Goal: Task Accomplishment & Management: Manage account settings

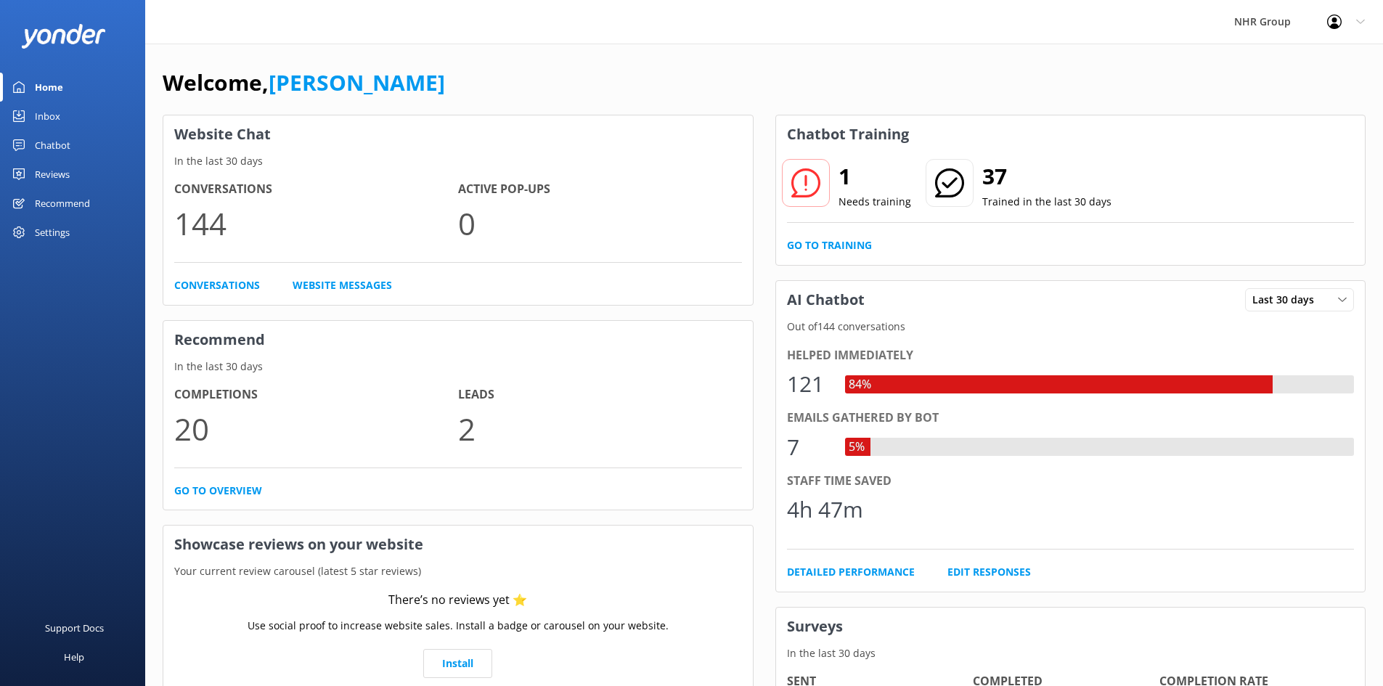
click at [51, 120] on div "Inbox" at bounding box center [47, 116] width 25 height 29
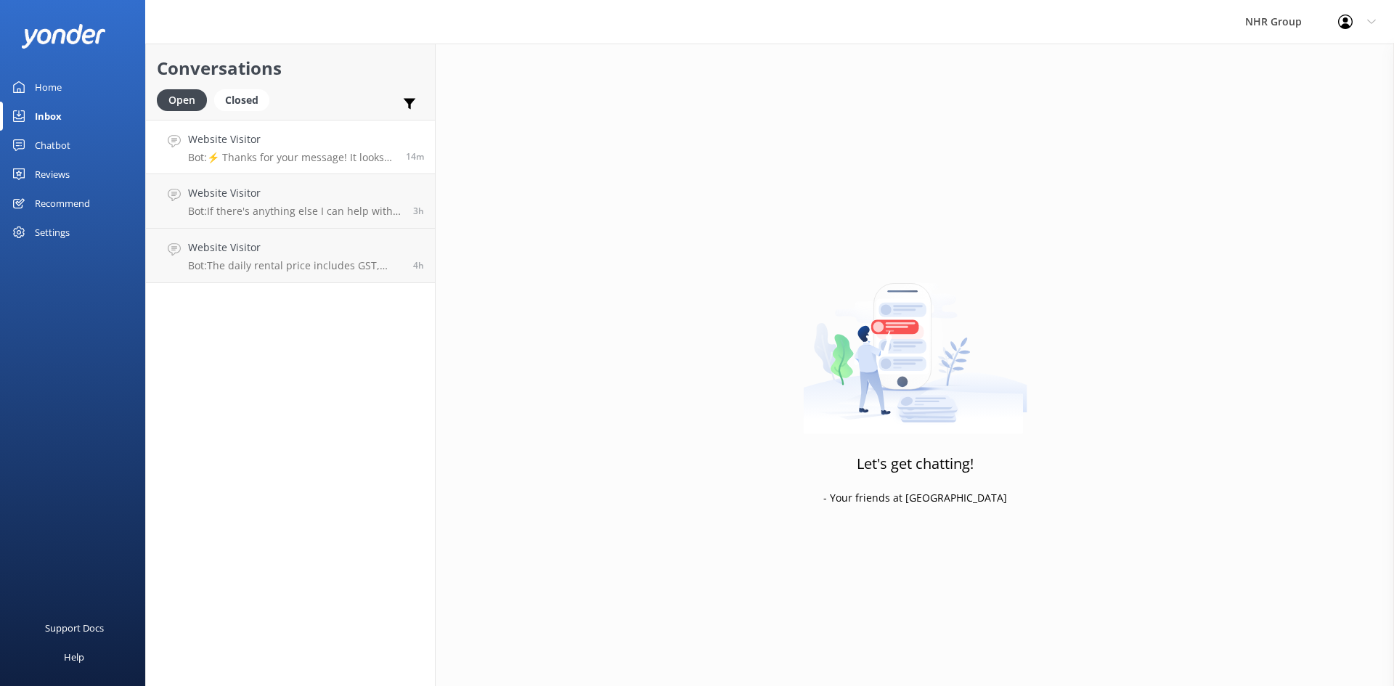
click at [243, 147] on h4 "Website Visitor" at bounding box center [291, 139] width 207 height 16
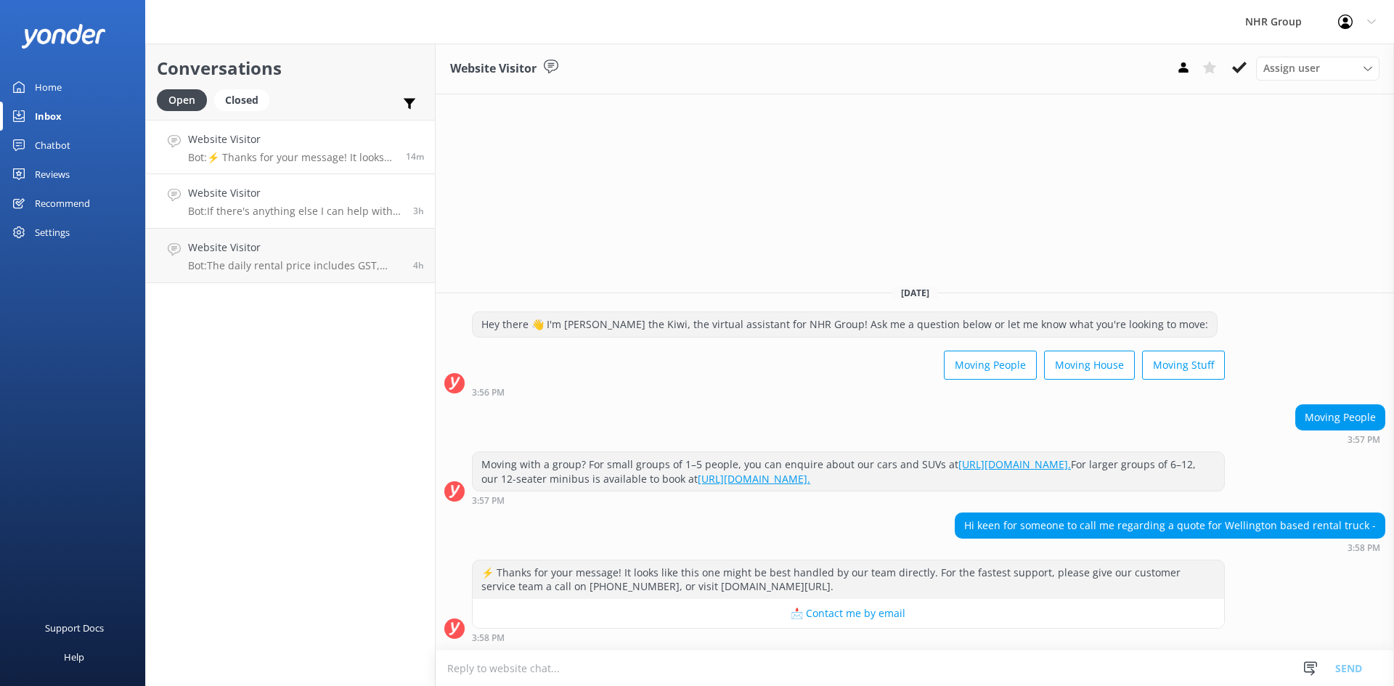
click at [328, 213] on p "Bot: If there's anything else I can help with, let me know!" at bounding box center [295, 211] width 214 height 13
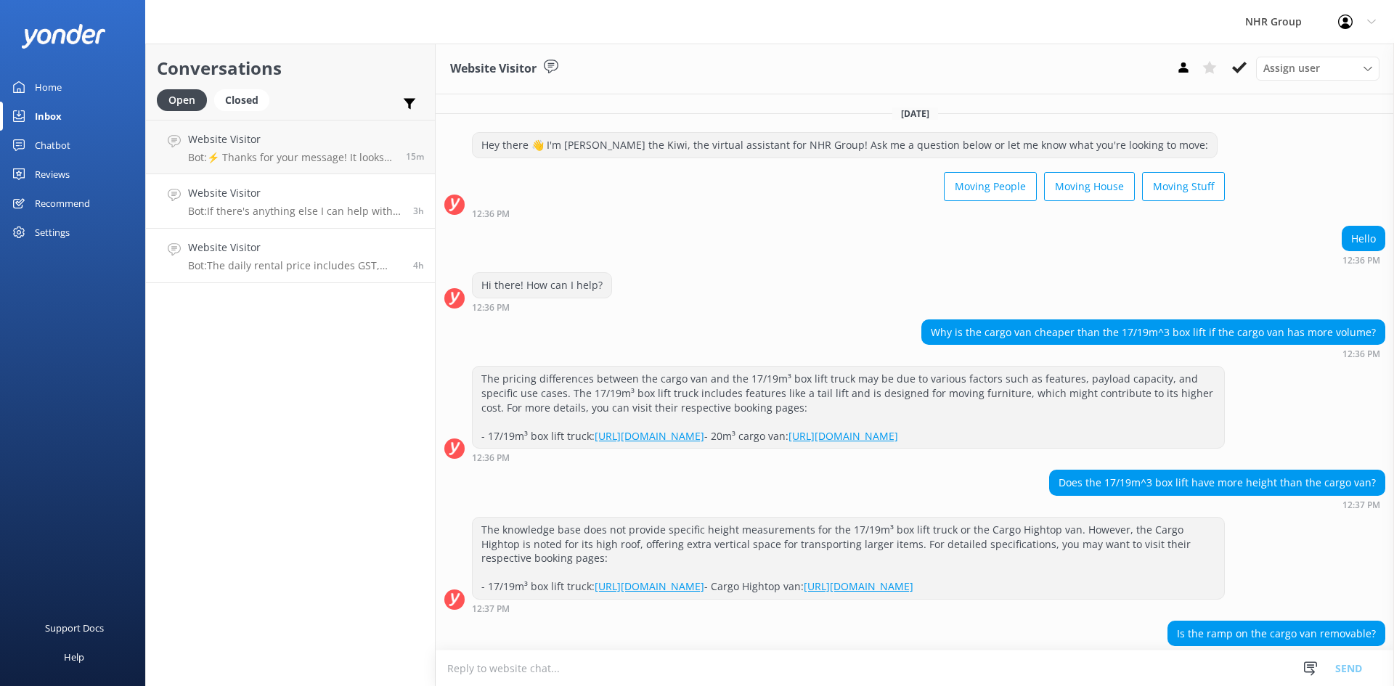
click at [218, 261] on p "Bot: The daily rental price includes GST, insurance for drivers aged 21 and ove…" at bounding box center [295, 265] width 214 height 13
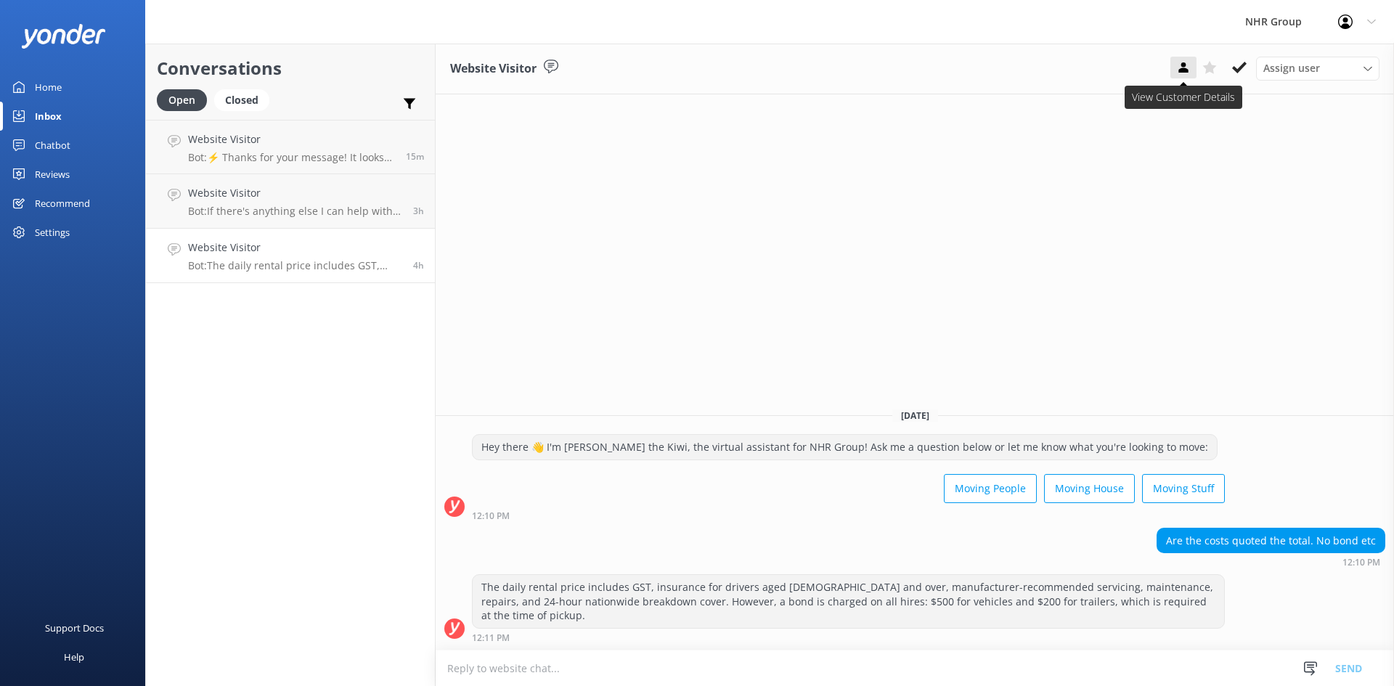
click at [1179, 76] on button at bounding box center [1184, 68] width 26 height 22
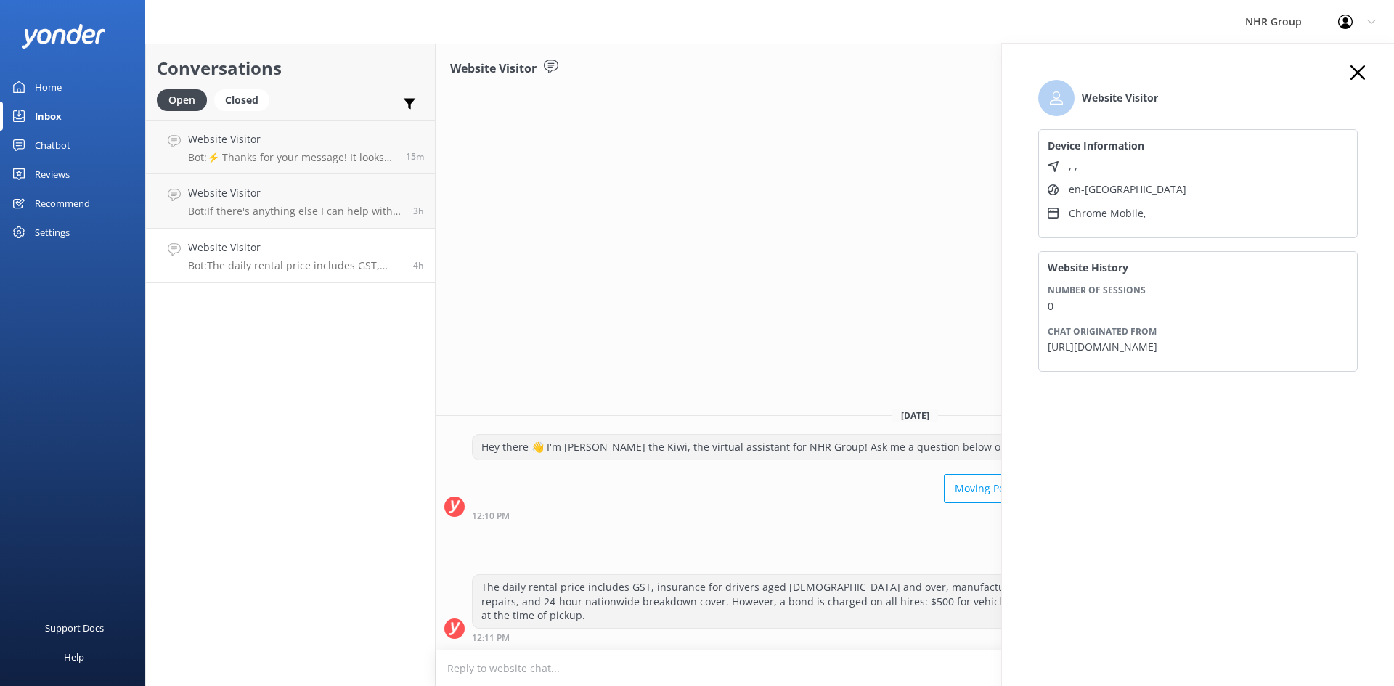
click at [1358, 68] on icon at bounding box center [1358, 72] width 15 height 15
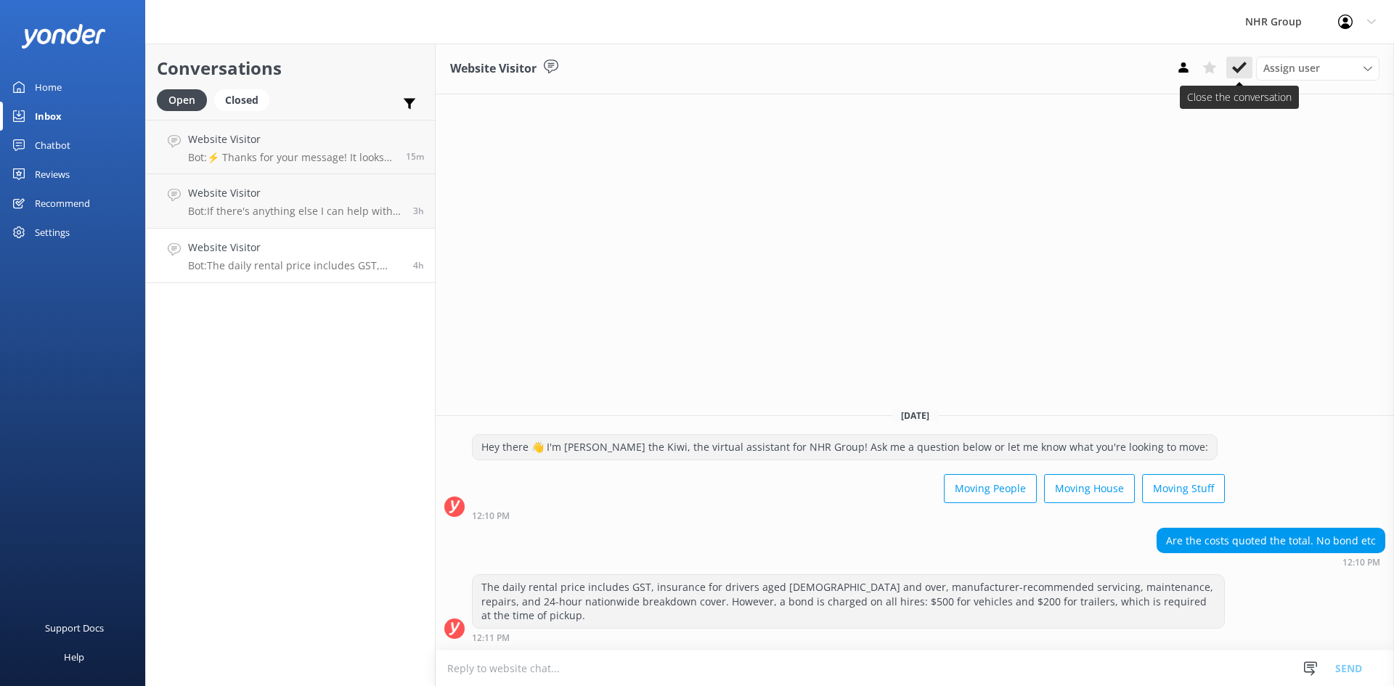
click at [1233, 68] on icon at bounding box center [1239, 67] width 15 height 15
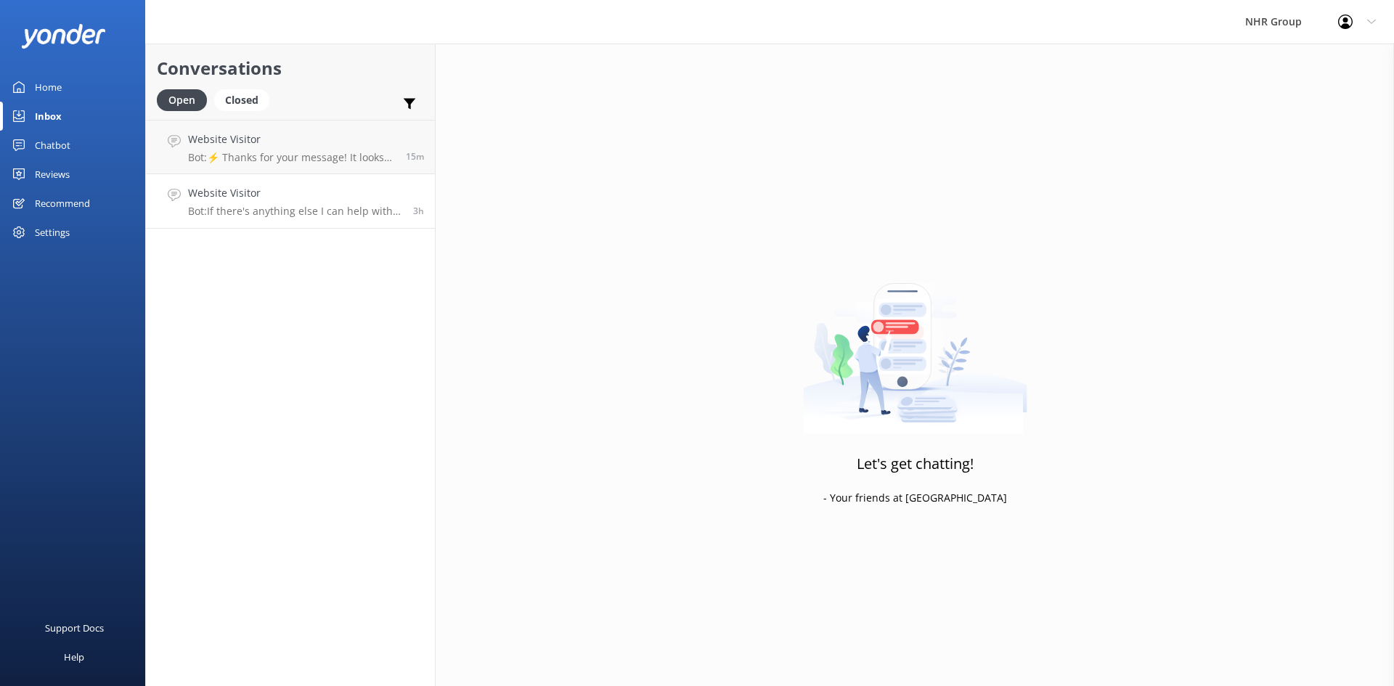
click at [285, 208] on p "Bot: If there's anything else I can help with, let me know!" at bounding box center [295, 211] width 214 height 13
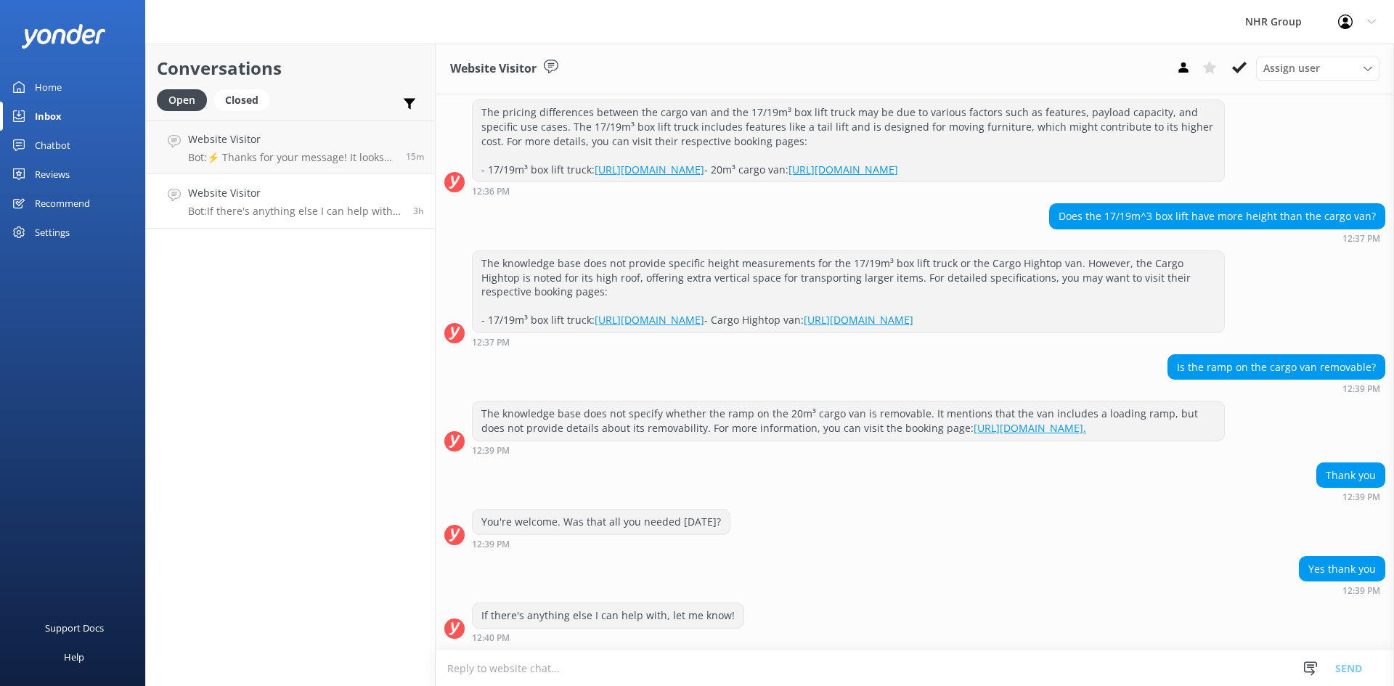
scroll to position [309, 0]
click at [1187, 63] on icon at bounding box center [1183, 67] width 15 height 15
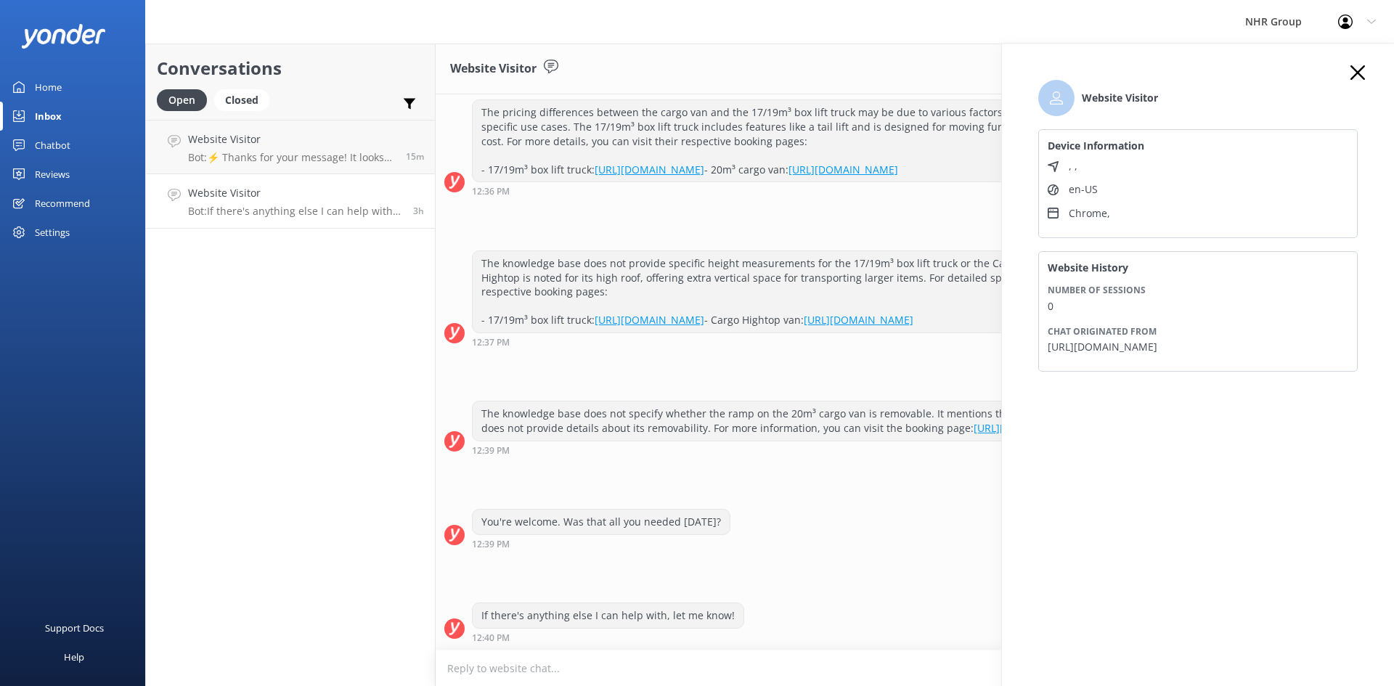
click at [1347, 71] on div "Website Visitor Device Information , , en-US Chrome , Website History Number of…" at bounding box center [1198, 232] width 349 height 334
click at [1349, 72] on div "Website Visitor Device Information , , en-US Chrome , Website History Number of…" at bounding box center [1198, 232] width 349 height 334
click at [1355, 78] on icon at bounding box center [1358, 72] width 15 height 15
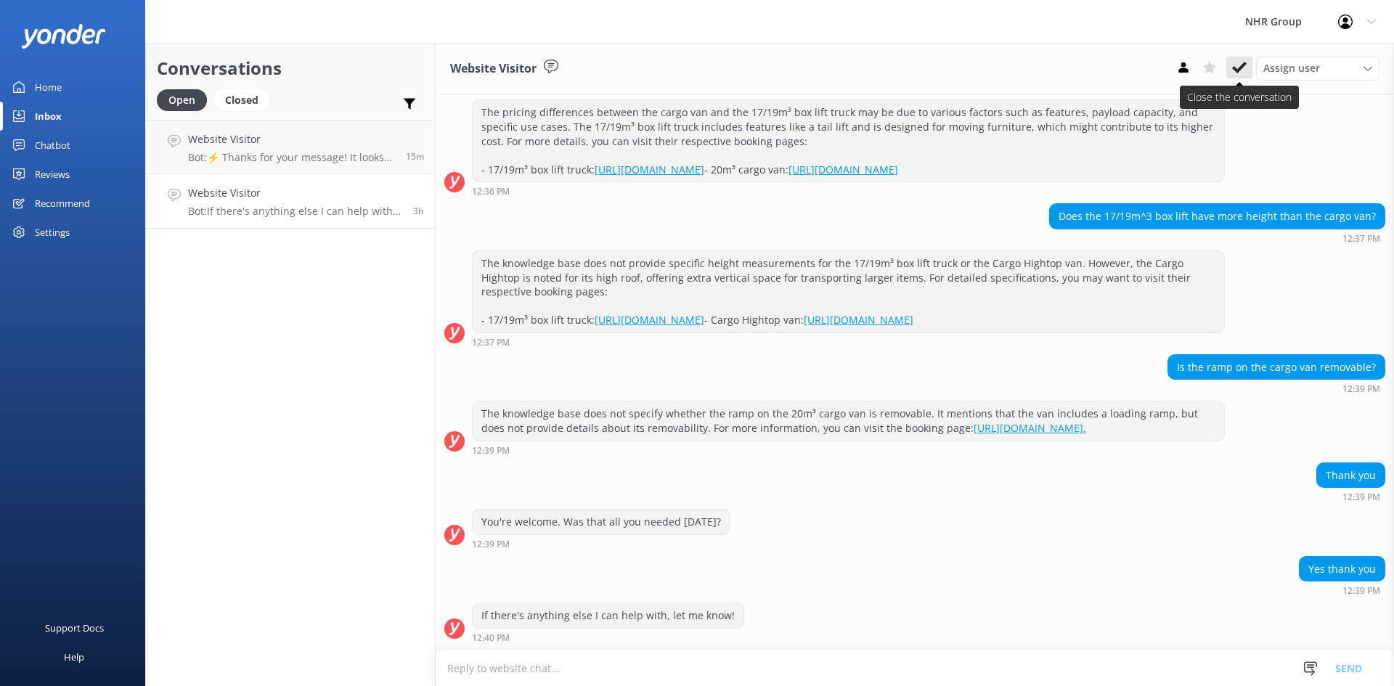
click at [1243, 65] on use at bounding box center [1239, 68] width 15 height 12
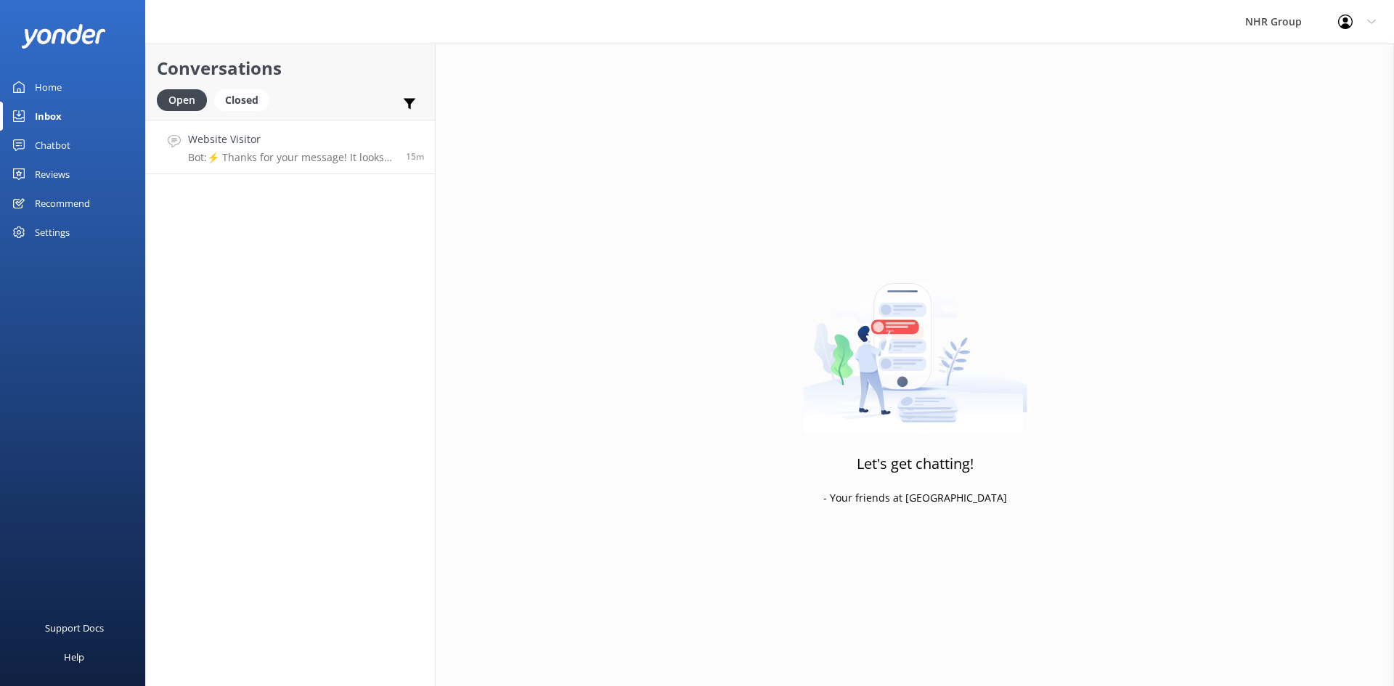
click at [285, 158] on p "Bot: ⚡ Thanks for your message! It looks like this one might be best handled by…" at bounding box center [291, 157] width 207 height 13
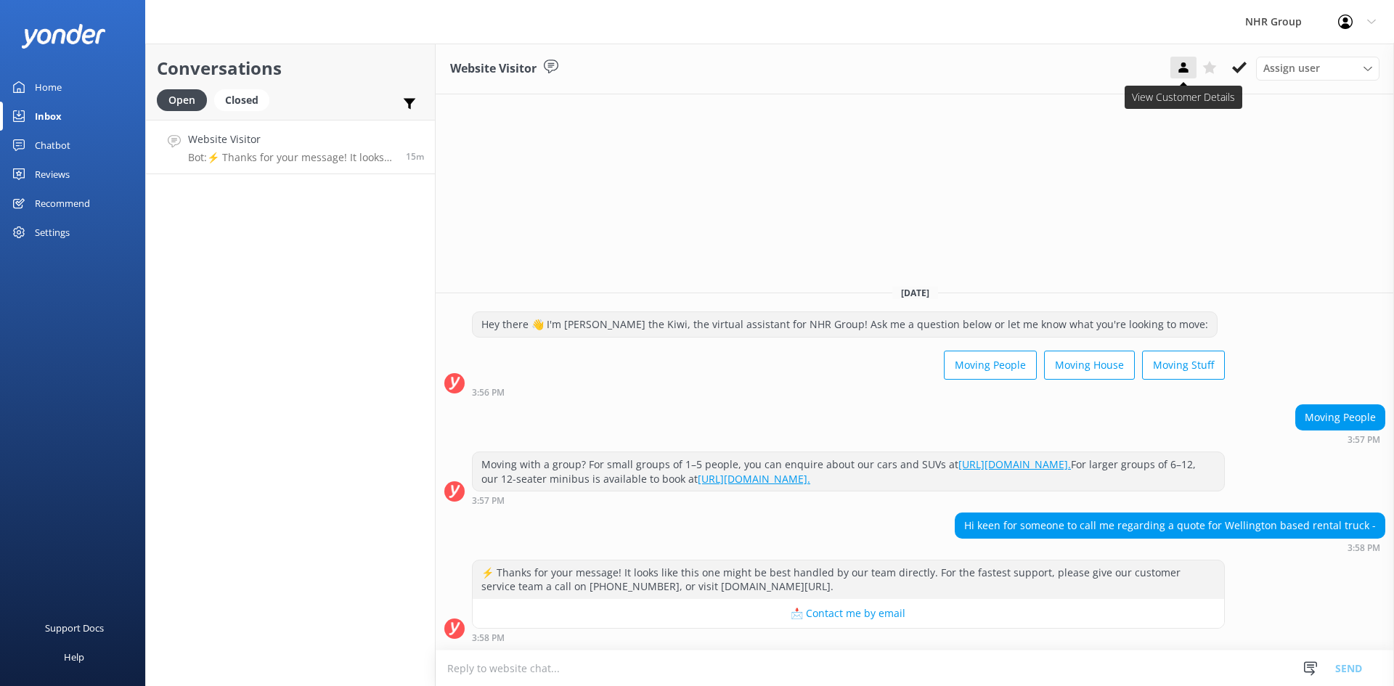
click at [1184, 70] on use at bounding box center [1183, 67] width 9 height 10
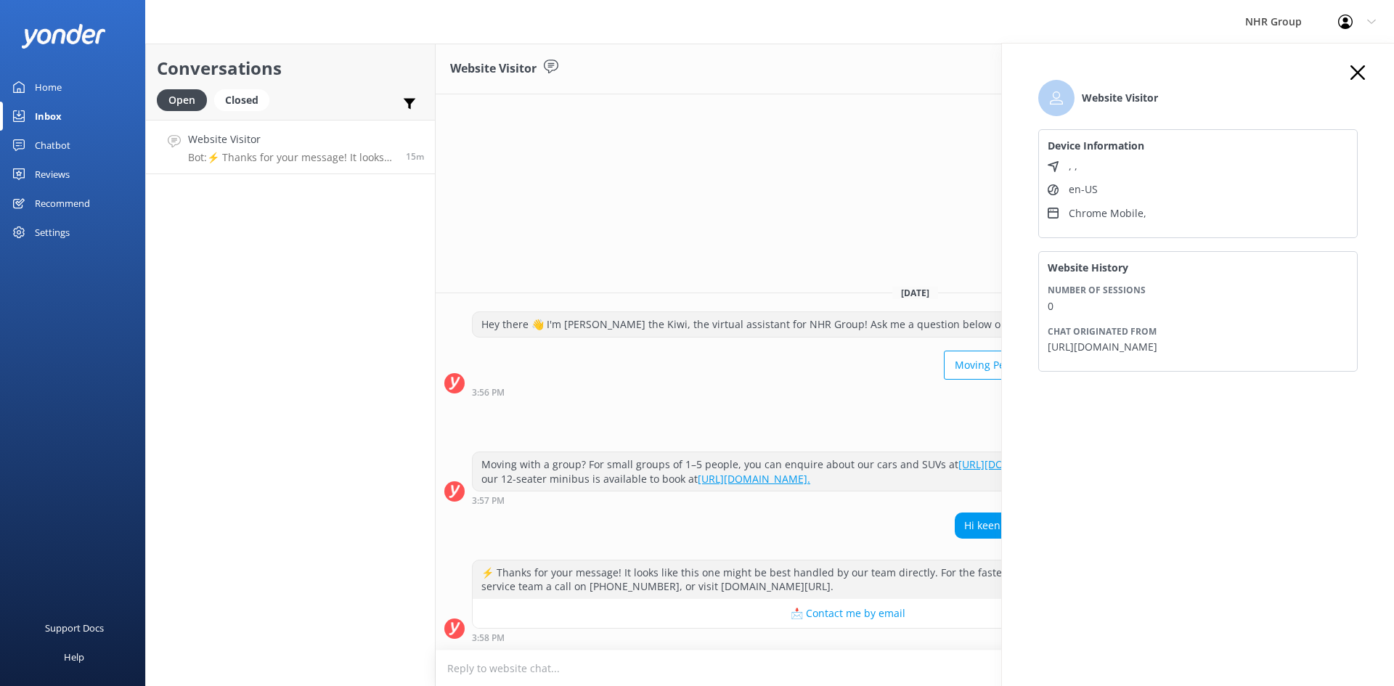
click at [1356, 73] on icon at bounding box center [1358, 72] width 15 height 15
